Goal: Information Seeking & Learning: Check status

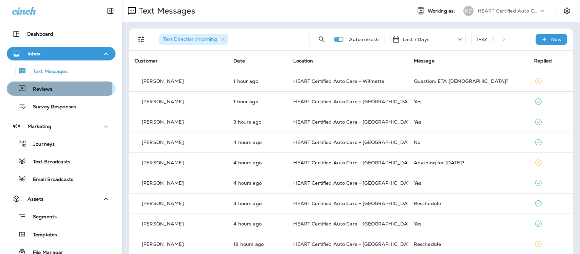
click at [49, 89] on p "Reviews" at bounding box center [39, 89] width 26 height 6
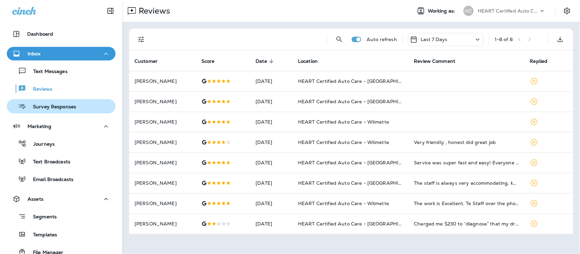
click at [40, 106] on p "Survey Responses" at bounding box center [51, 107] width 50 height 6
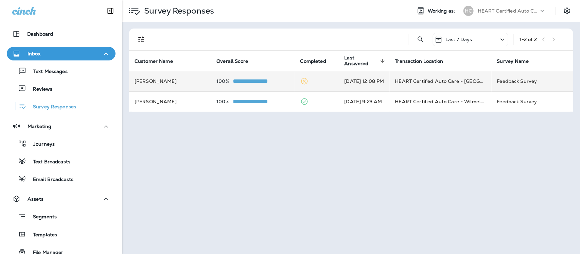
click at [152, 82] on td "[PERSON_NAME]" at bounding box center [170, 81] width 82 height 20
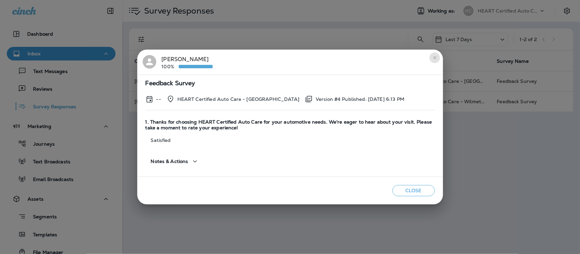
click at [435, 57] on icon "close" at bounding box center [434, 57] width 5 height 5
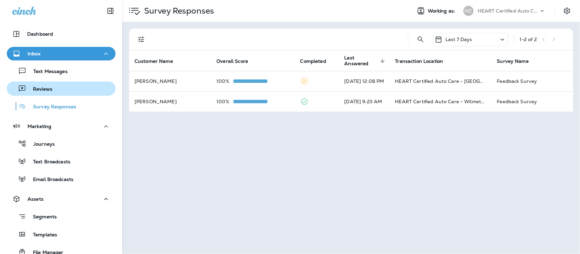
click at [34, 87] on p "Reviews" at bounding box center [39, 89] width 26 height 6
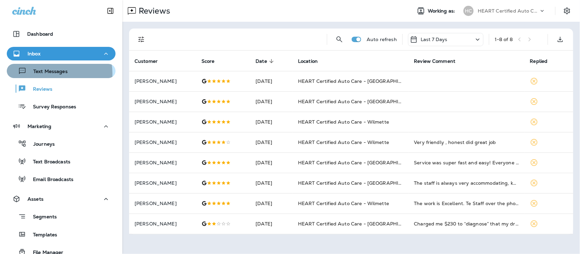
click at [47, 74] on p "Text Messages" at bounding box center [47, 72] width 41 height 6
